Goal: Task Accomplishment & Management: Use online tool/utility

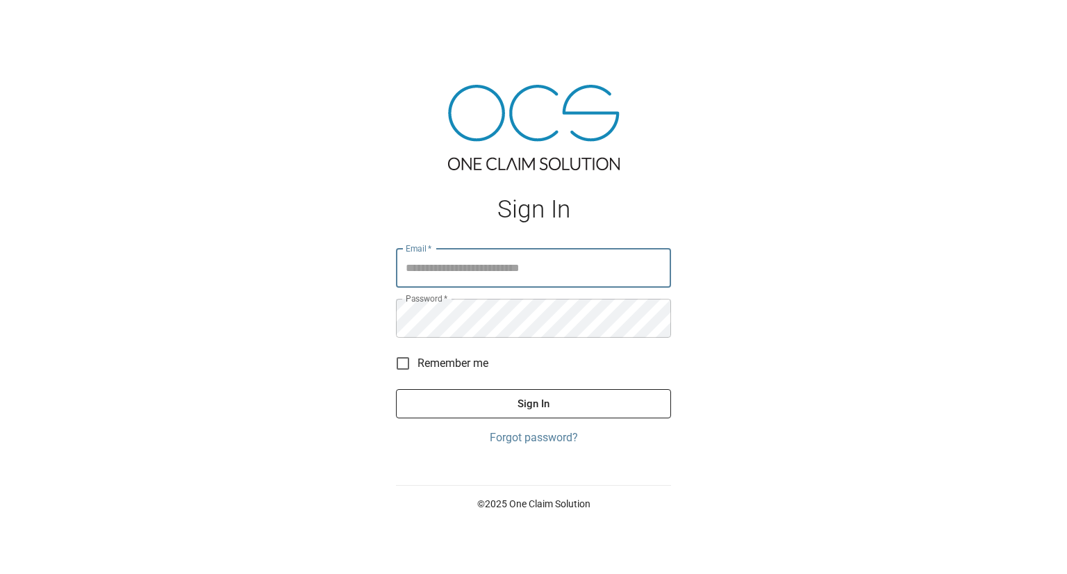
type input "**********"
click at [396, 389] on button "Sign In" at bounding box center [533, 403] width 275 height 29
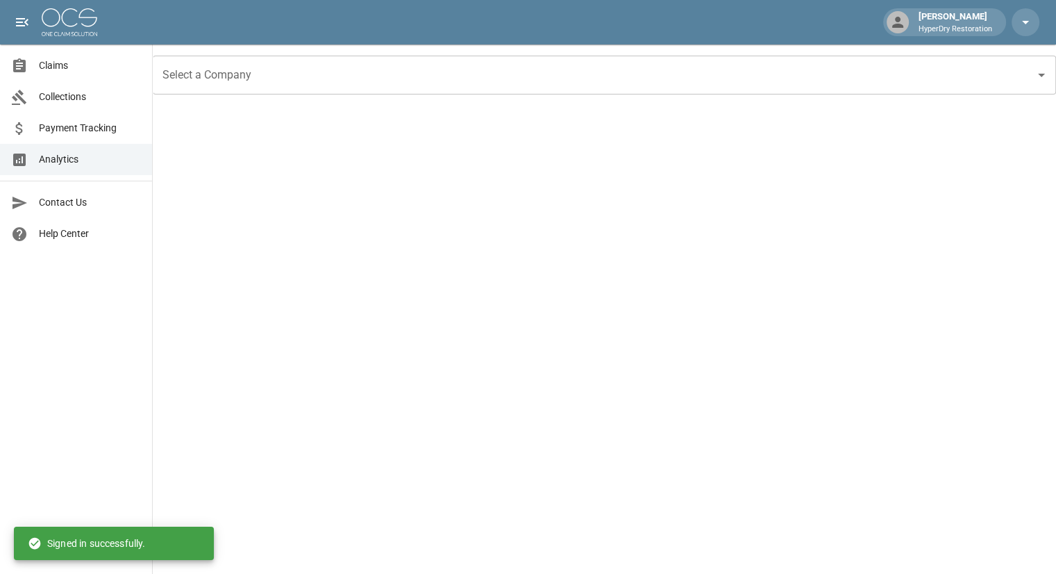
click at [61, 67] on span "Claims" at bounding box center [90, 65] width 102 height 15
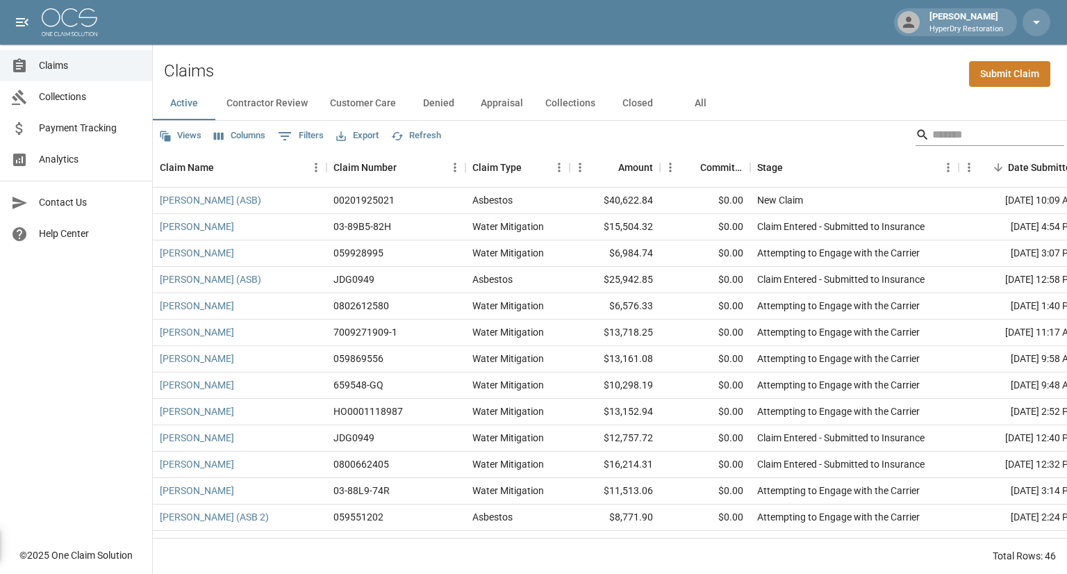
click at [950, 135] on input "Search" at bounding box center [987, 135] width 111 height 22
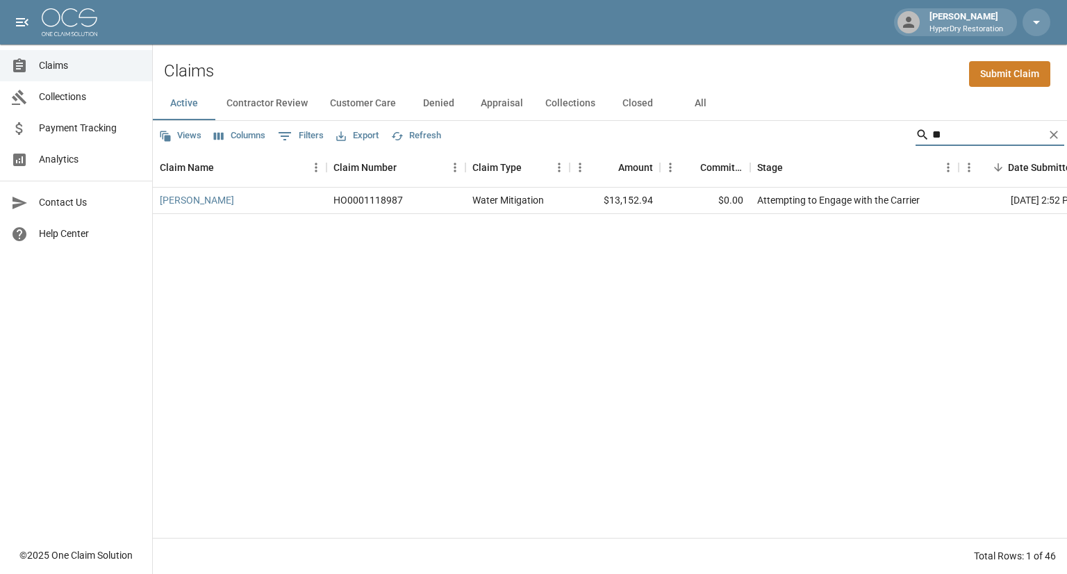
type input "*"
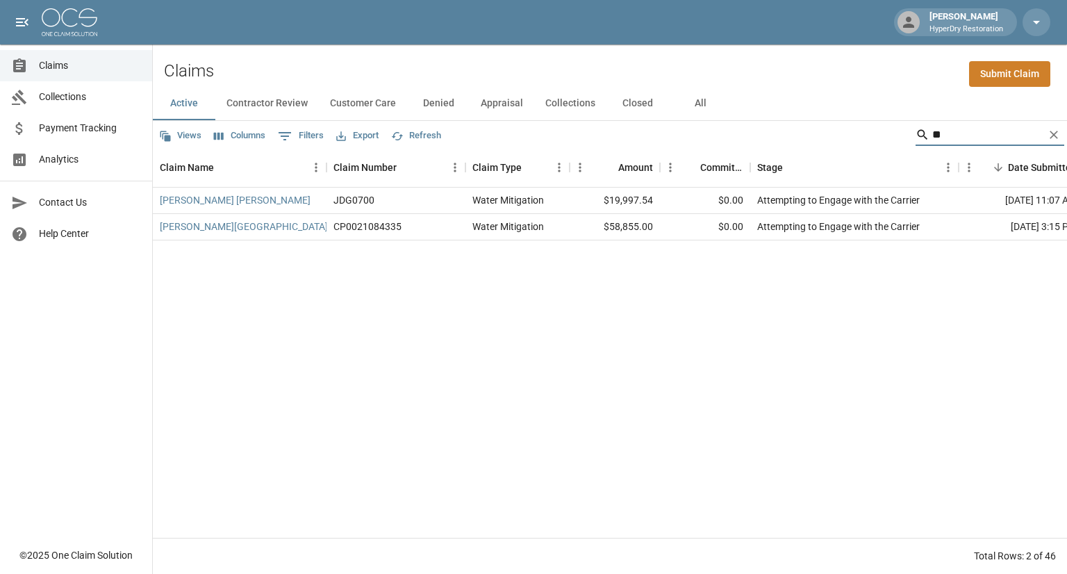
type input "*"
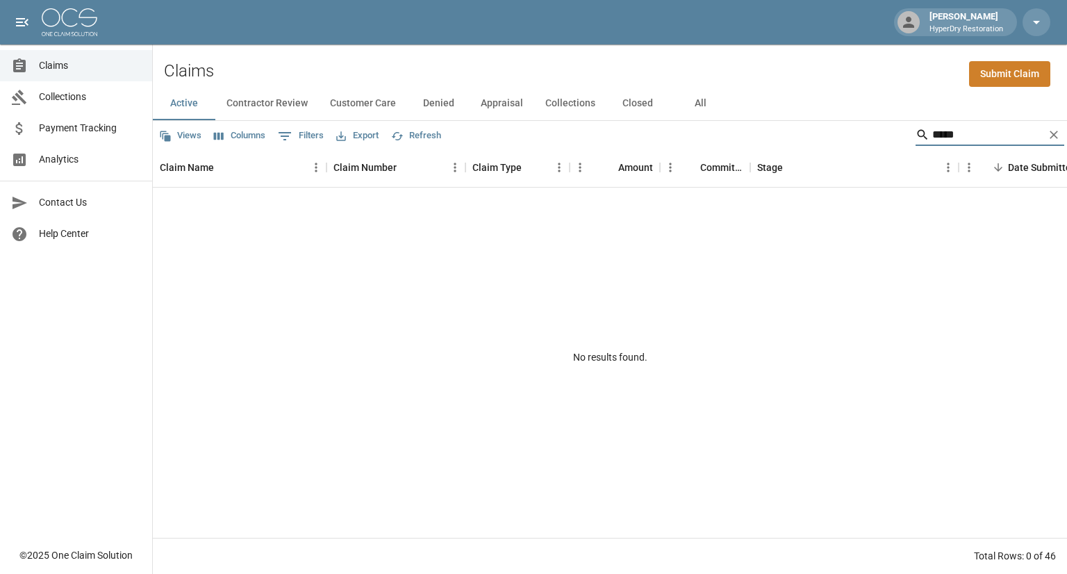
type input "*****"
click at [699, 101] on button "All" at bounding box center [700, 103] width 63 height 33
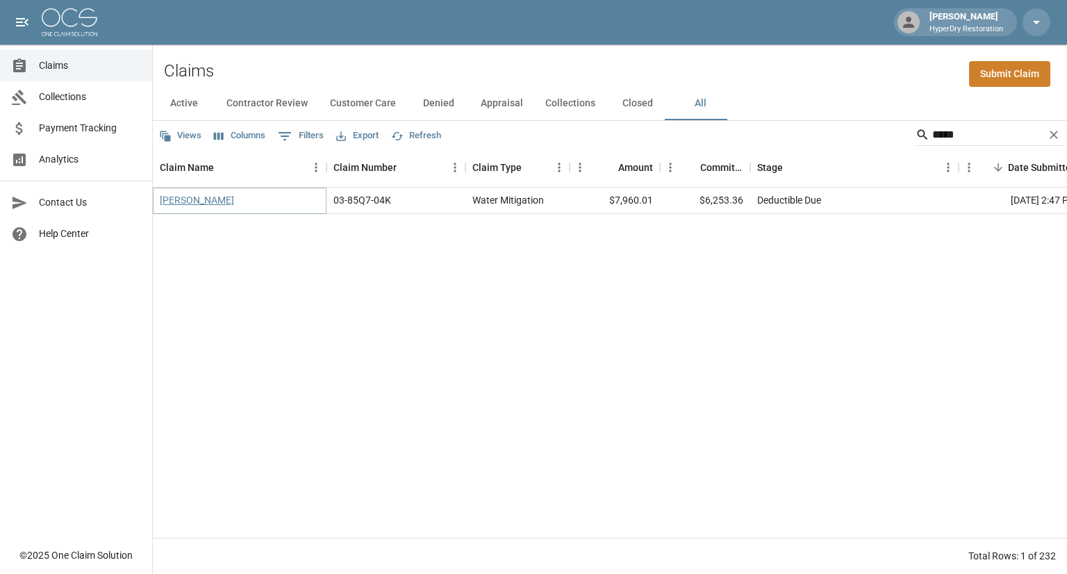
click at [222, 201] on link "[PERSON_NAME]" at bounding box center [197, 200] width 74 height 14
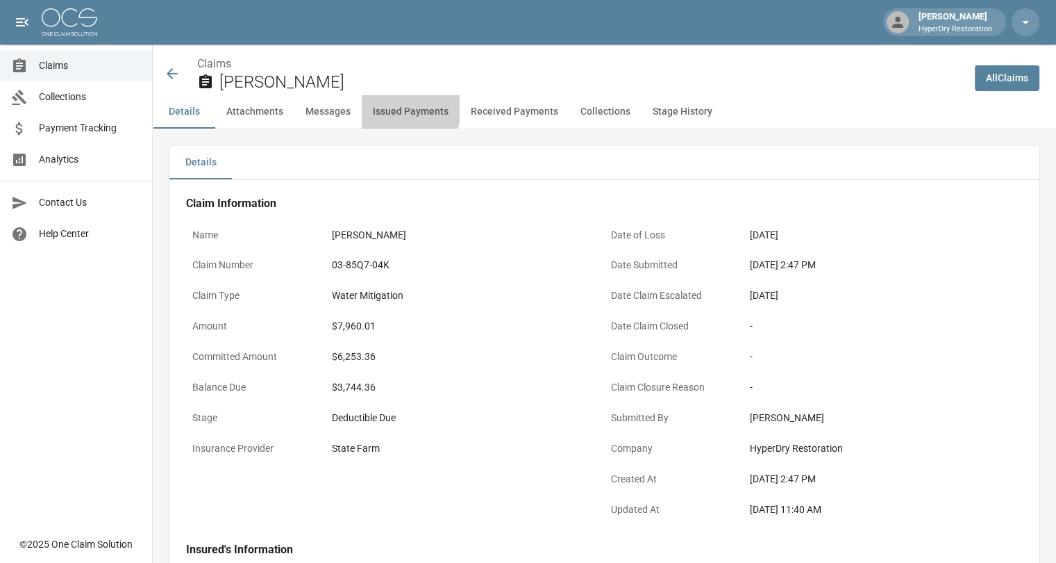
click at [396, 107] on button "Issued Payments" at bounding box center [411, 111] width 98 height 33
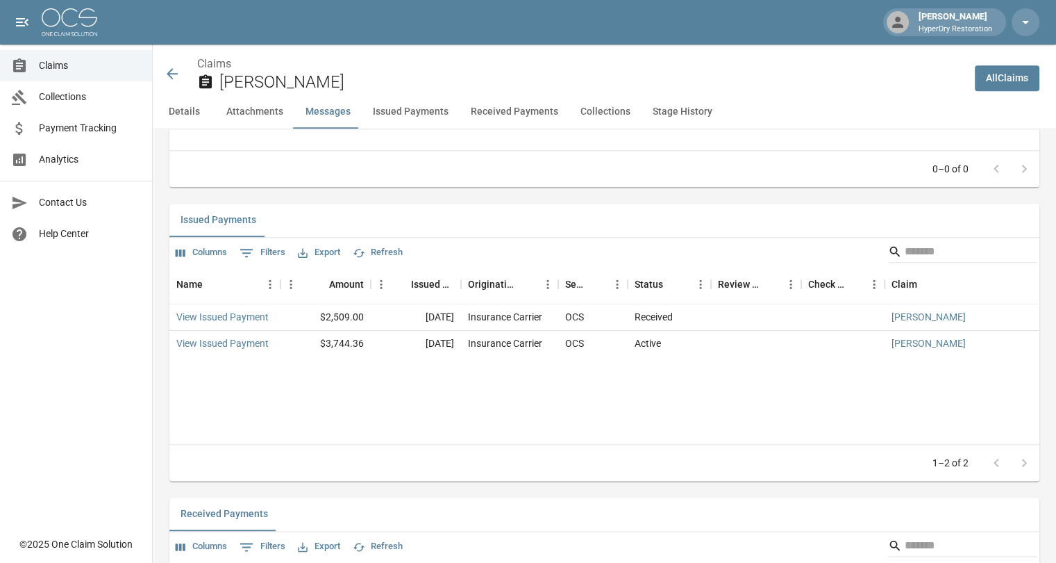
scroll to position [1583, 0]
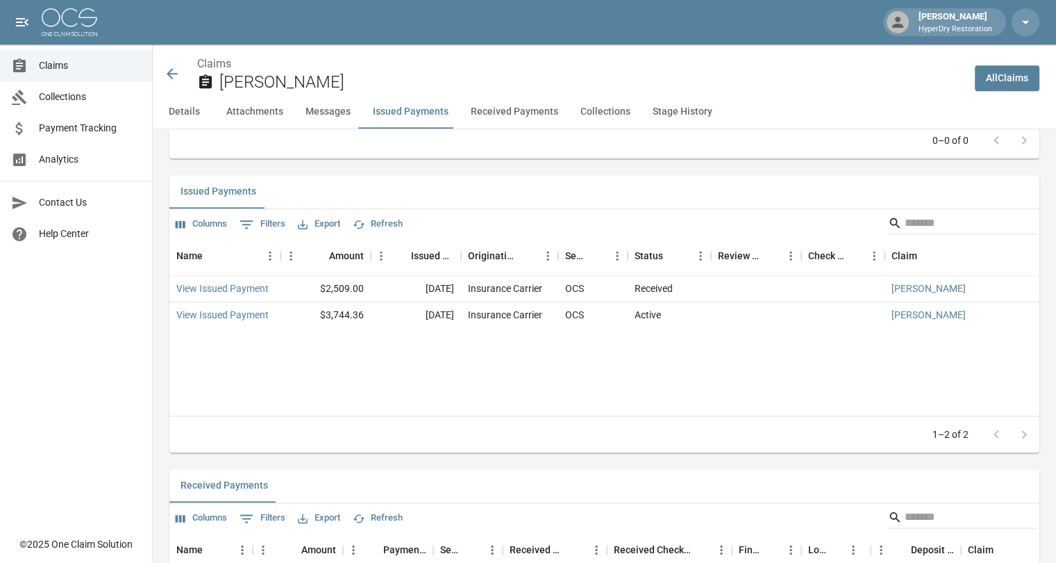
click at [174, 75] on icon at bounding box center [172, 73] width 17 height 17
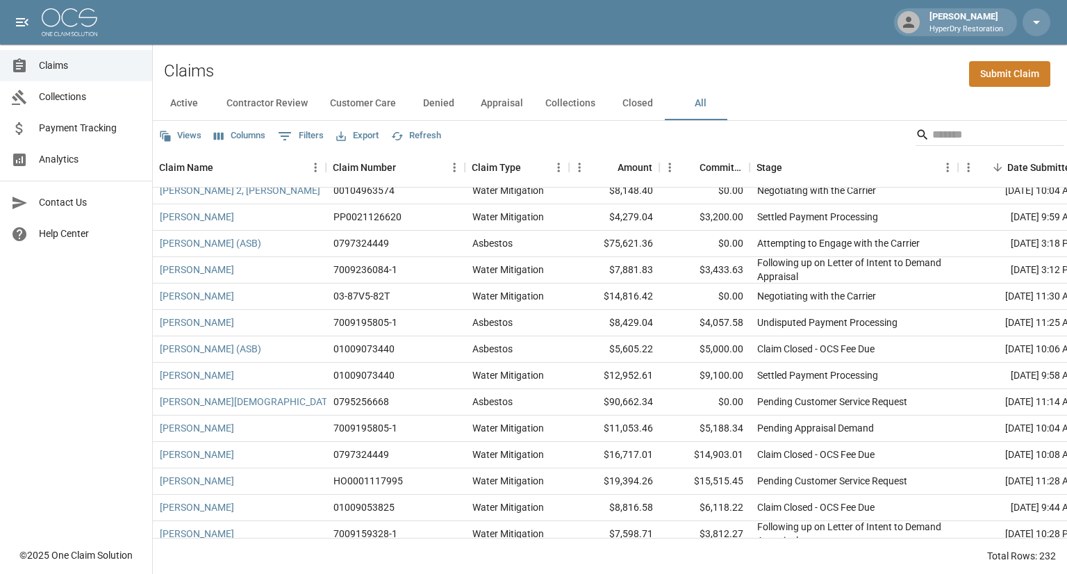
scroll to position [745, 0]
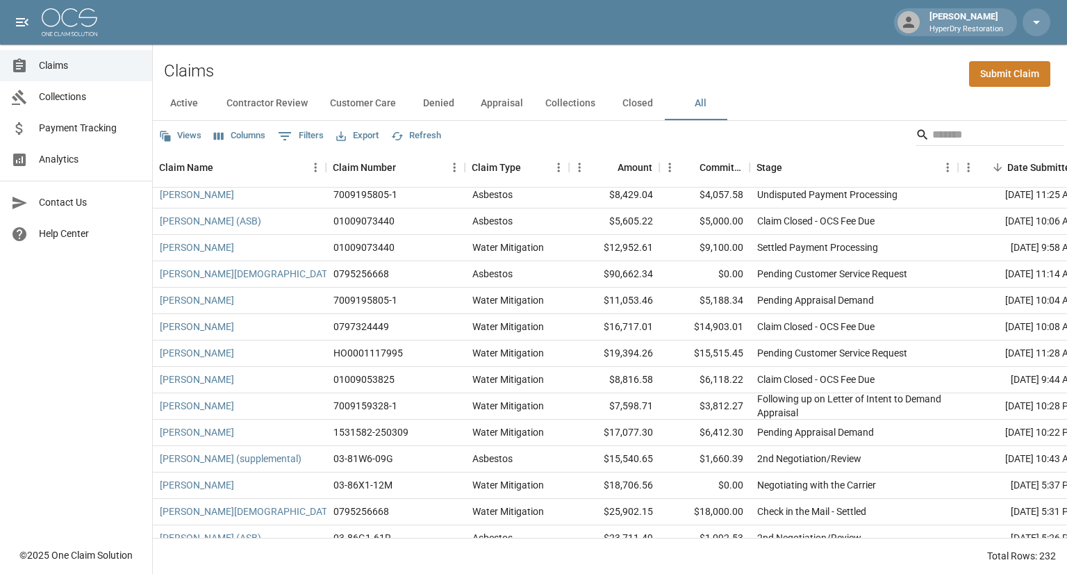
click at [170, 101] on button "Active" at bounding box center [184, 103] width 63 height 33
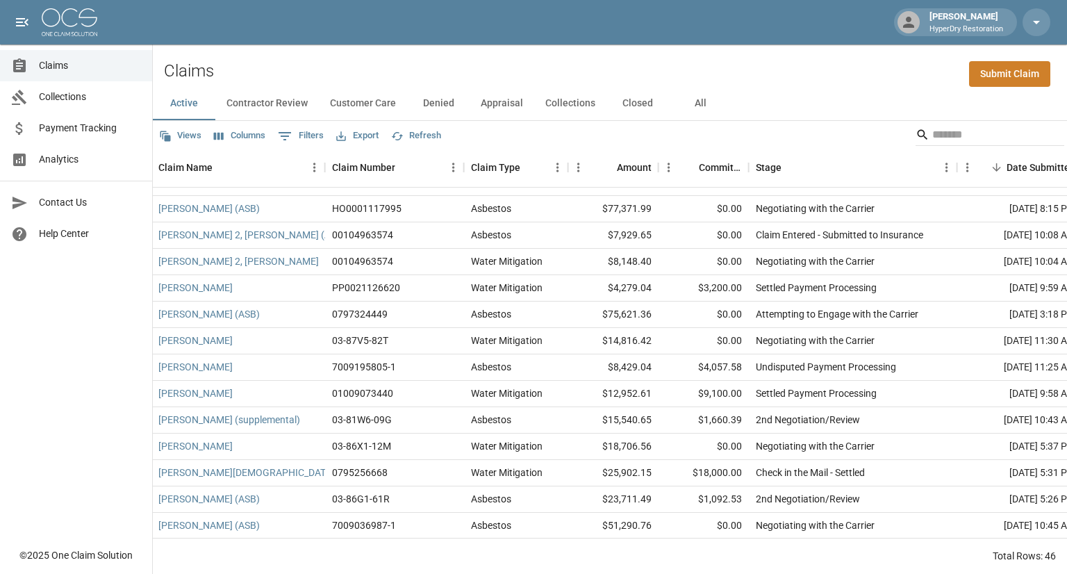
scroll to position [0, 1]
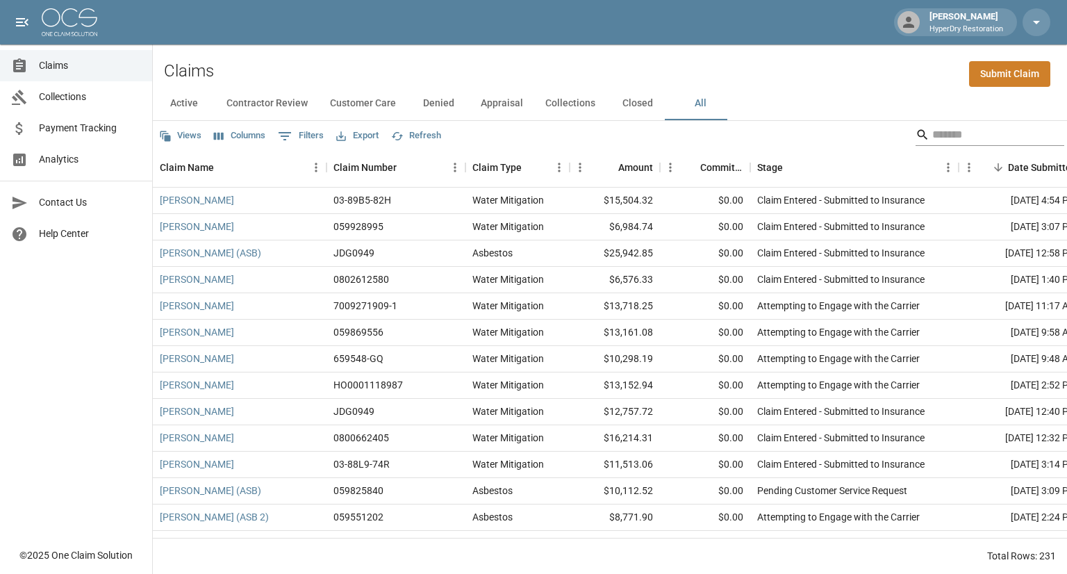
click at [932, 135] on input "Search" at bounding box center [987, 135] width 111 height 22
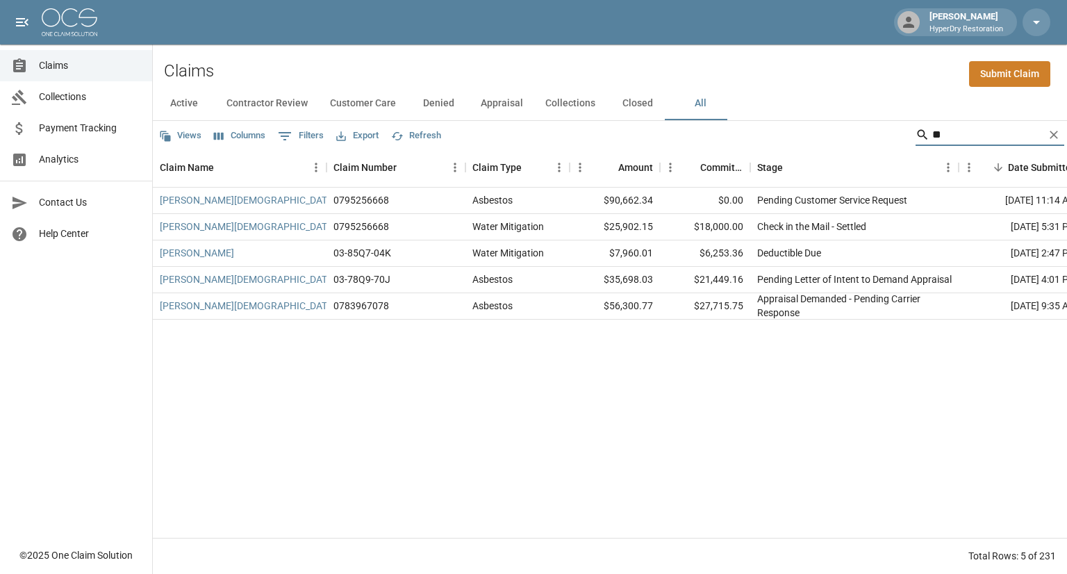
type input "*"
